Goal: Find specific page/section: Find specific page/section

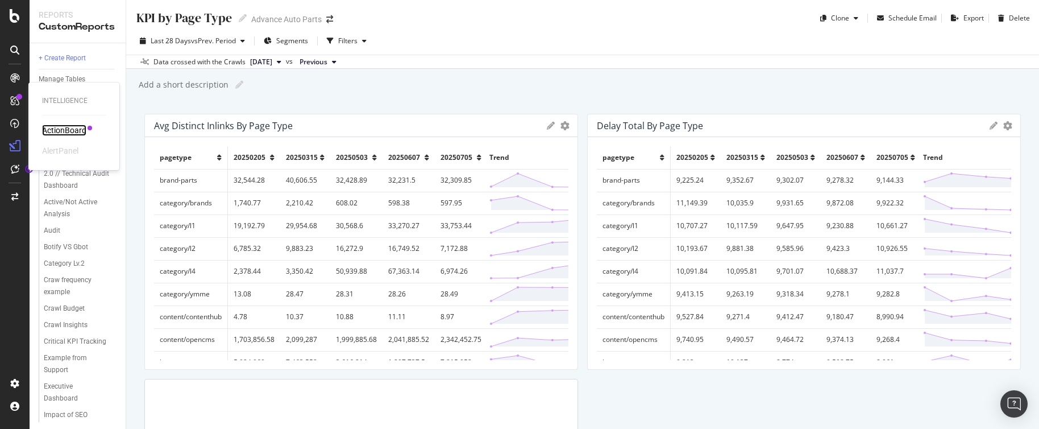
click at [64, 132] on div "ActionBoard" at bounding box center [64, 130] width 44 height 11
